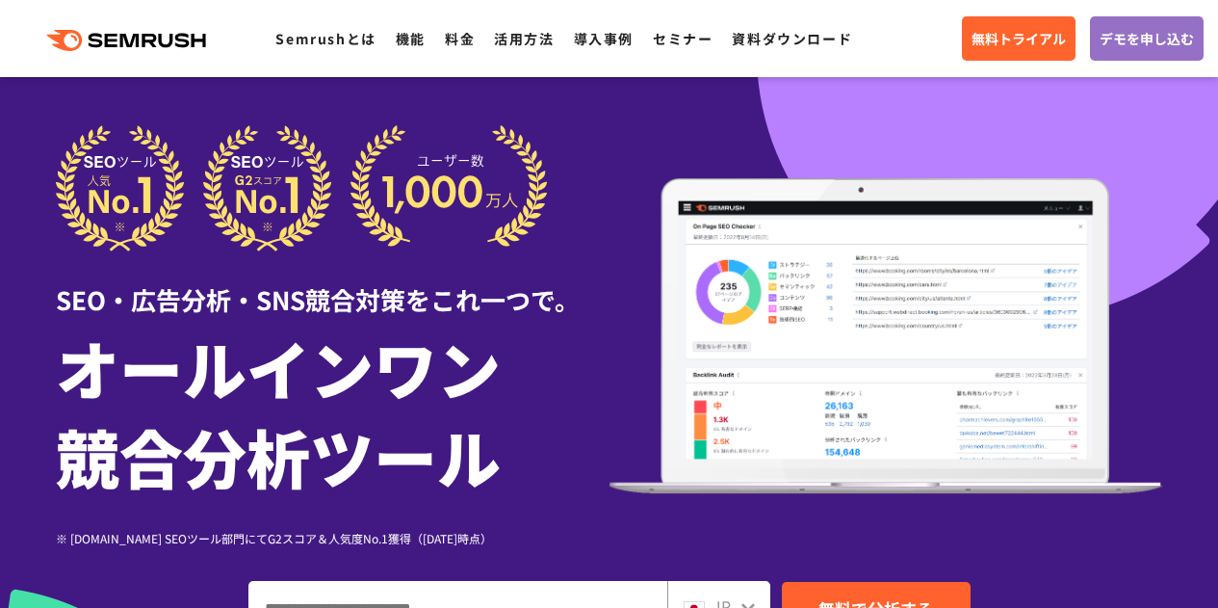
scroll to position [254, 0]
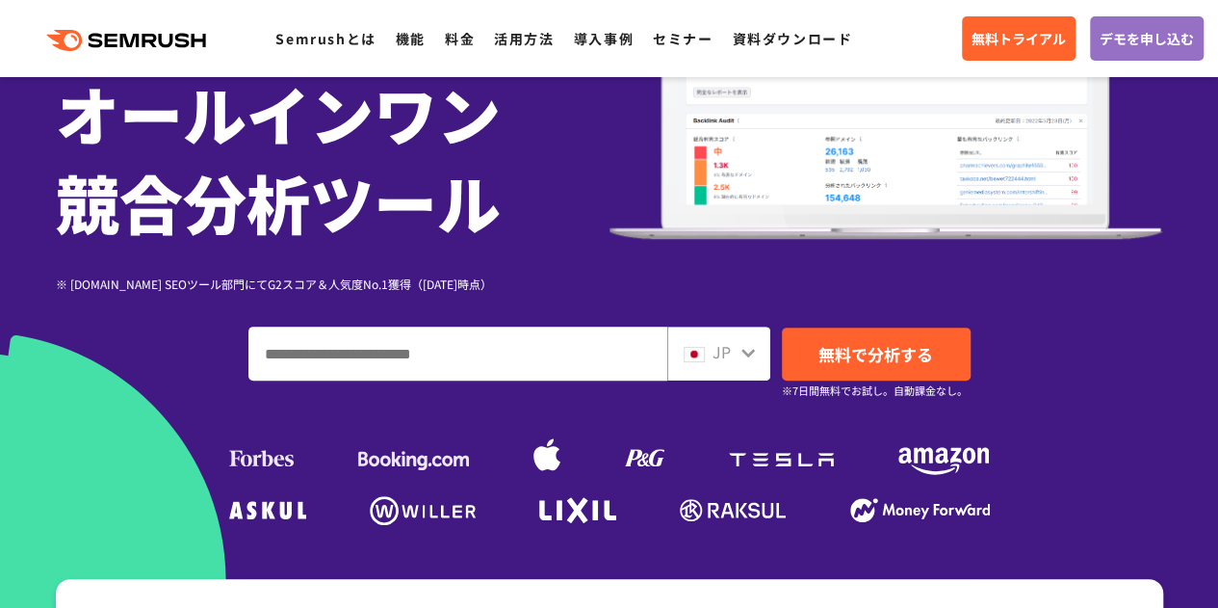
click at [714, 334] on div "JP" at bounding box center [718, 353] width 103 height 54
click at [740, 347] on icon at bounding box center [747, 352] width 15 height 15
click at [748, 353] on icon at bounding box center [747, 353] width 13 height 9
click at [701, 361] on span at bounding box center [694, 351] width 21 height 23
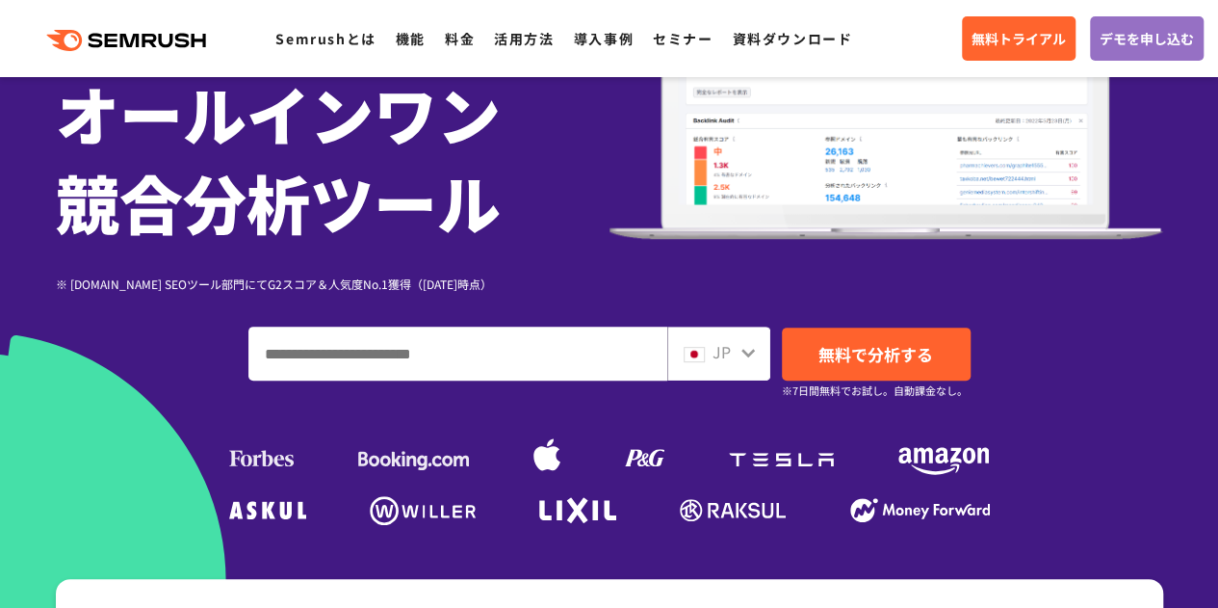
click at [749, 350] on icon at bounding box center [747, 352] width 15 height 15
click at [580, 366] on input "ドメイン、キーワードまたはURLを入力してください" at bounding box center [457, 353] width 417 height 52
type input "**********"
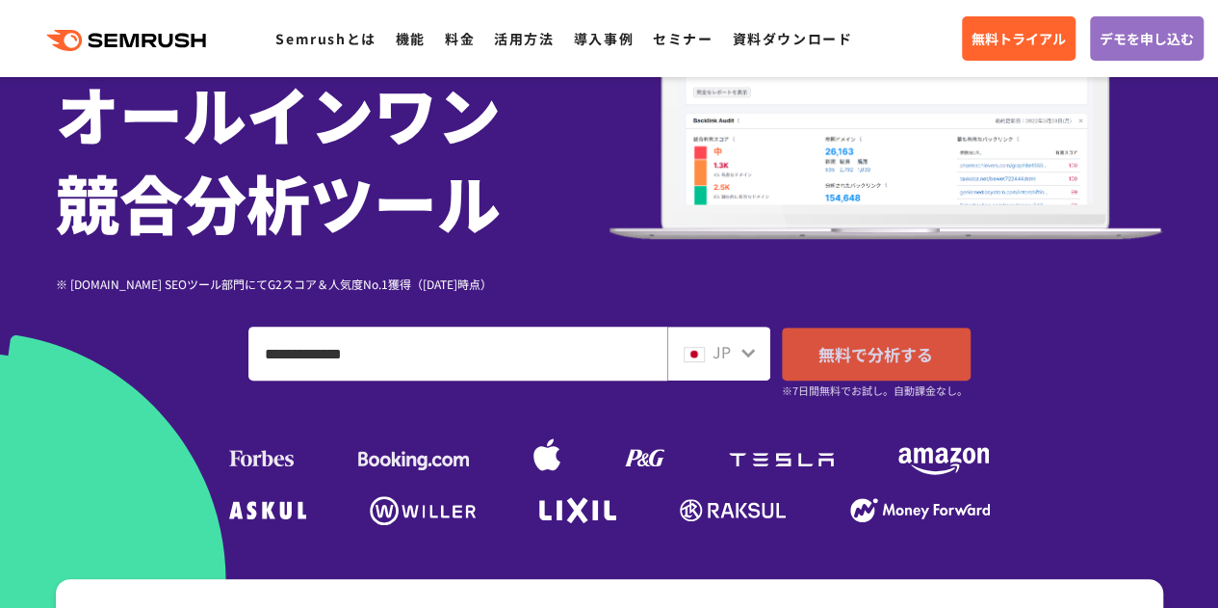
click at [803, 357] on link "無料で分析する" at bounding box center [876, 353] width 189 height 53
